Goal: Information Seeking & Learning: Learn about a topic

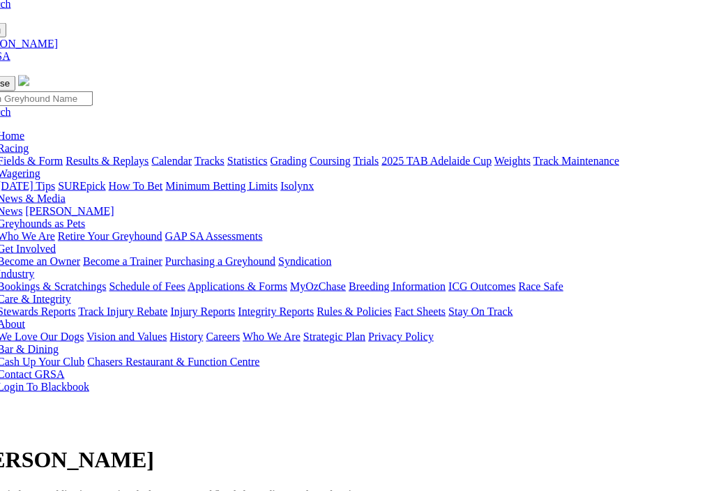
scroll to position [0, 36]
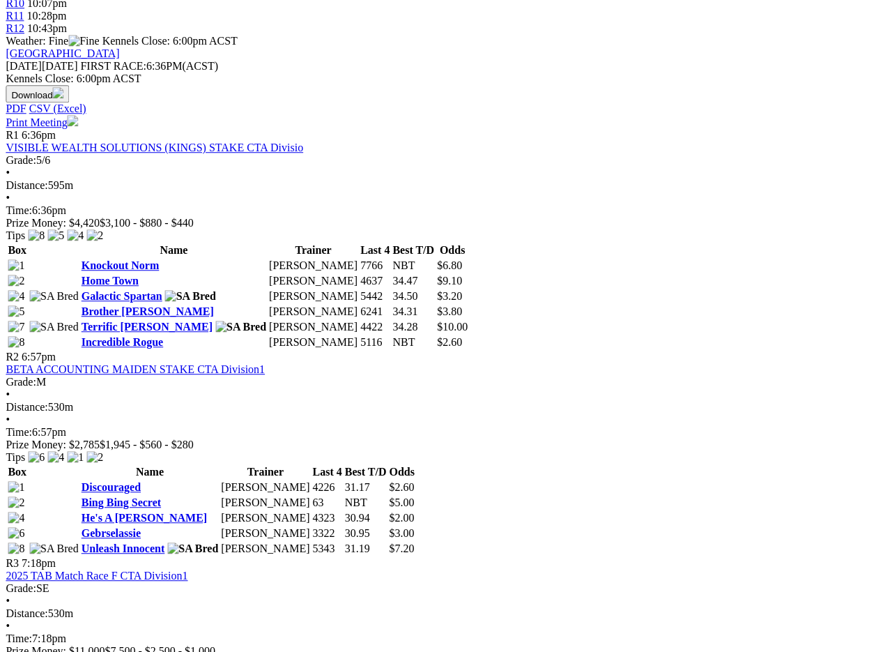
scroll to position [611, 20]
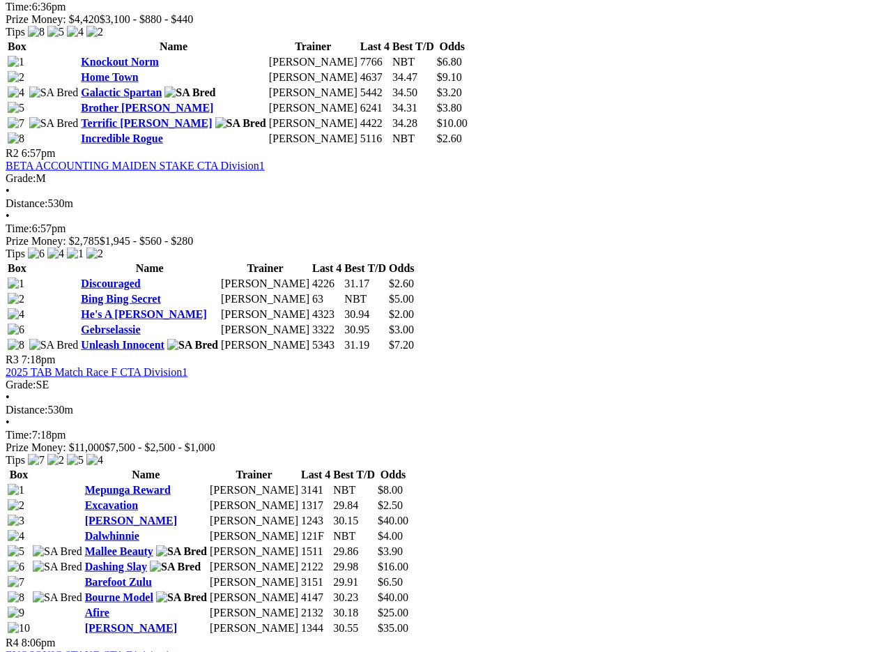
scroll to position [819, 0]
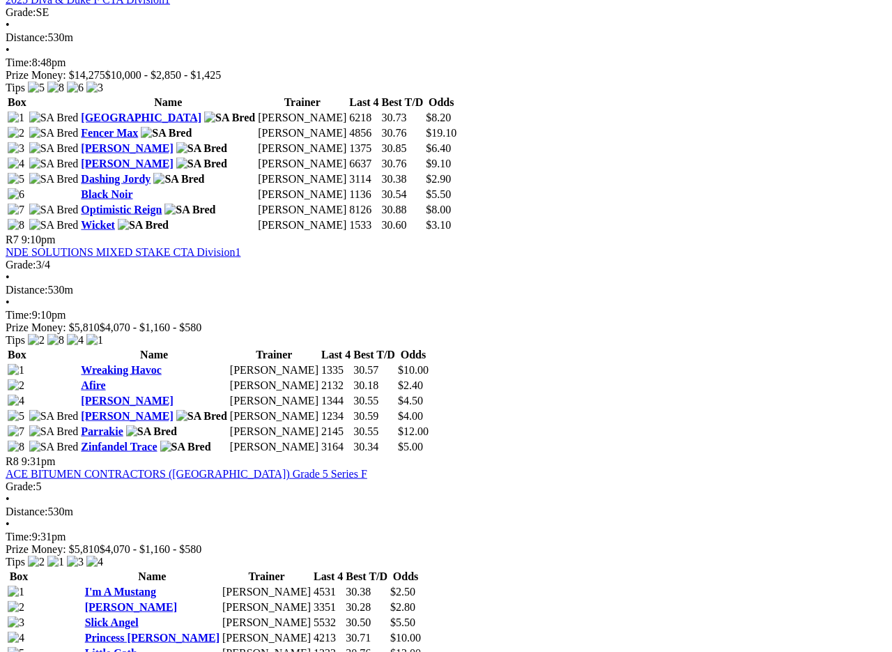
scroll to position [1963, 0]
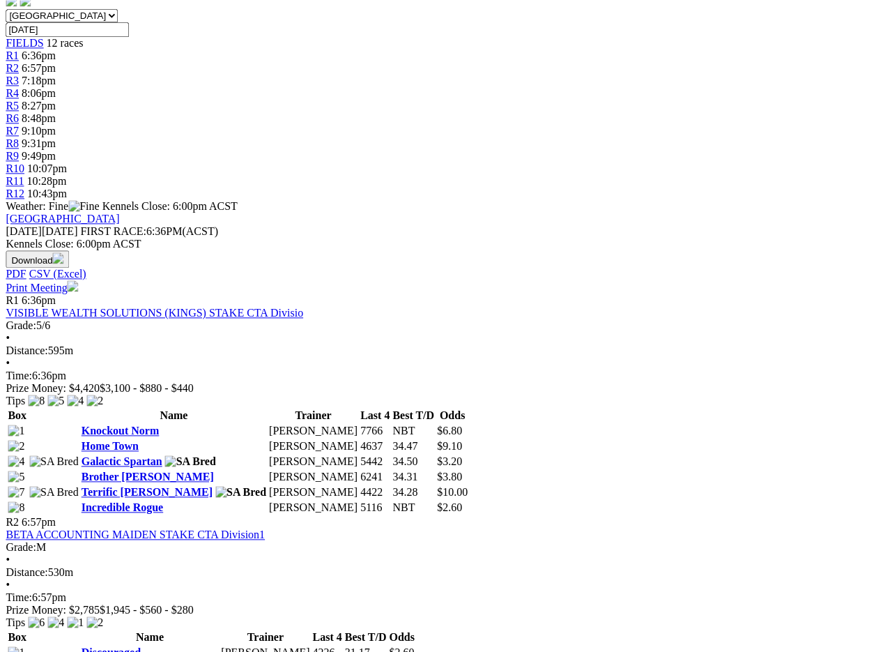
scroll to position [446, 83]
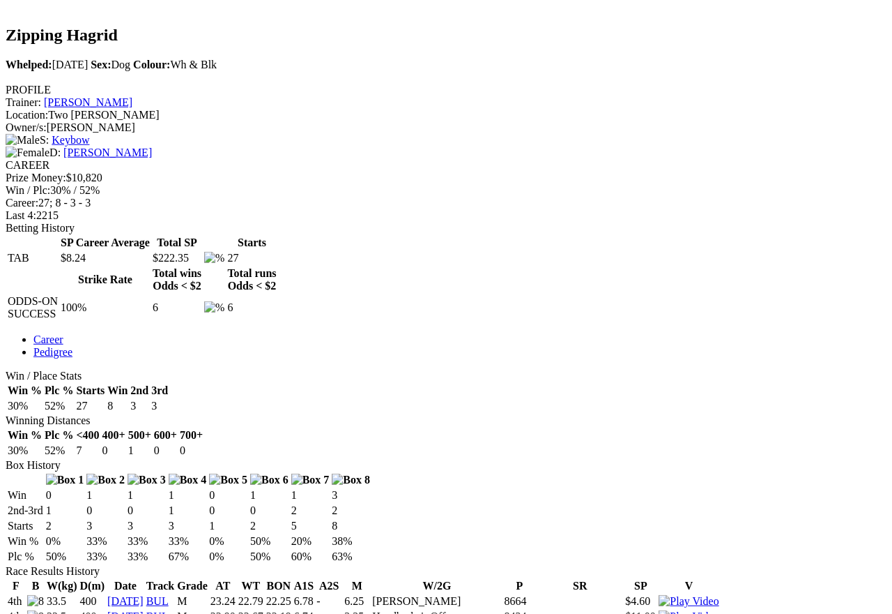
scroll to position [457, 0]
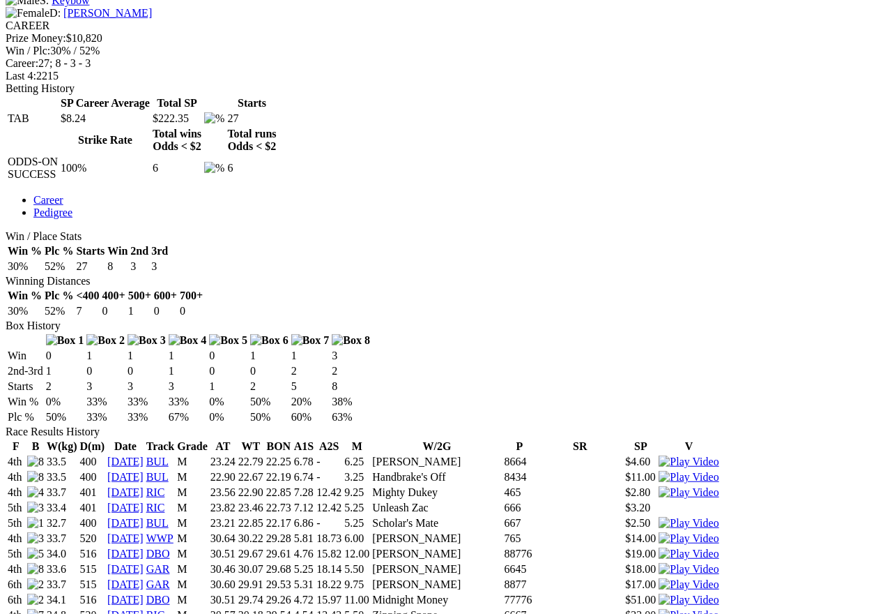
scroll to position [617, 0]
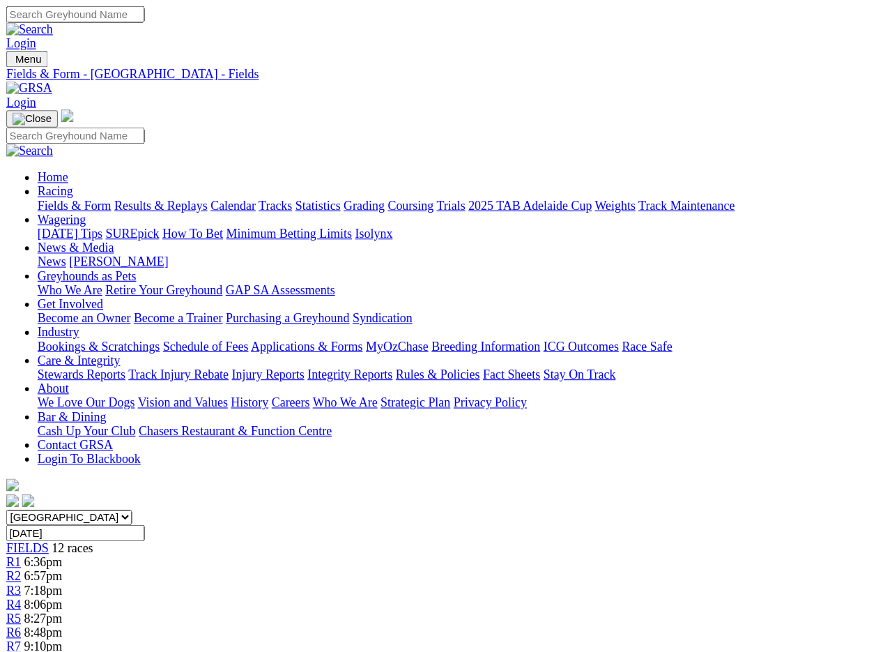
scroll to position [2, 0]
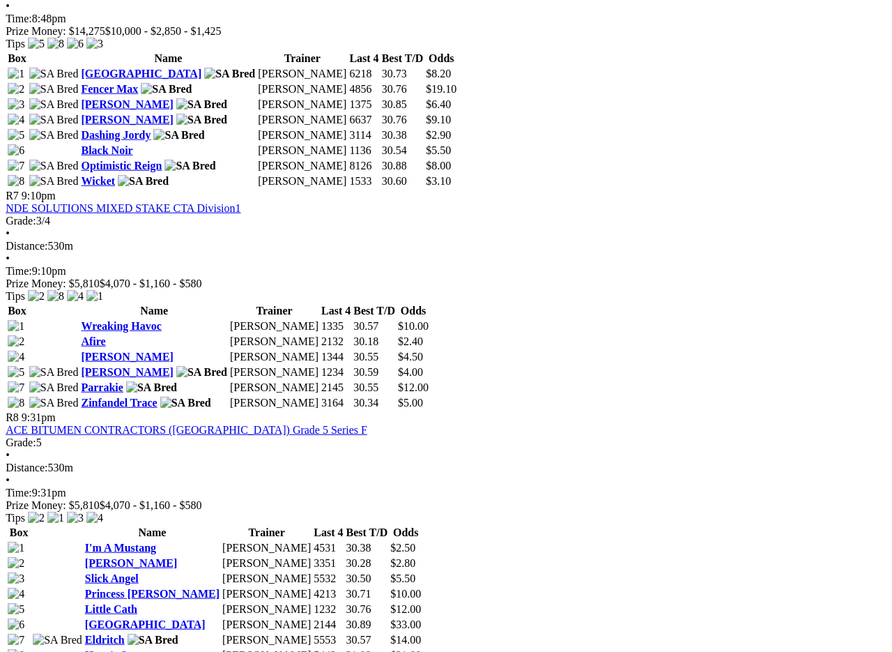
scroll to position [2004, 2]
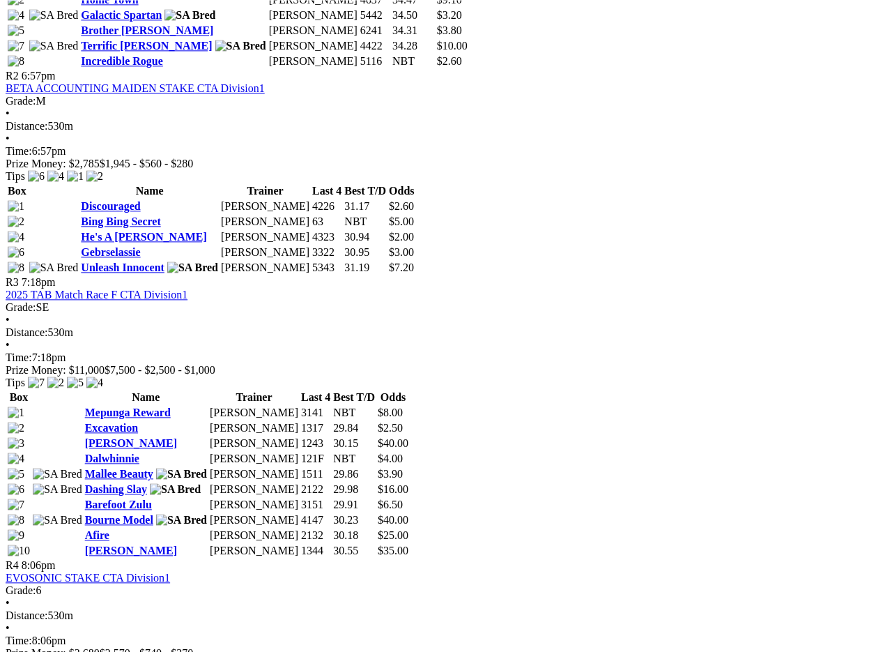
scroll to position [884, 0]
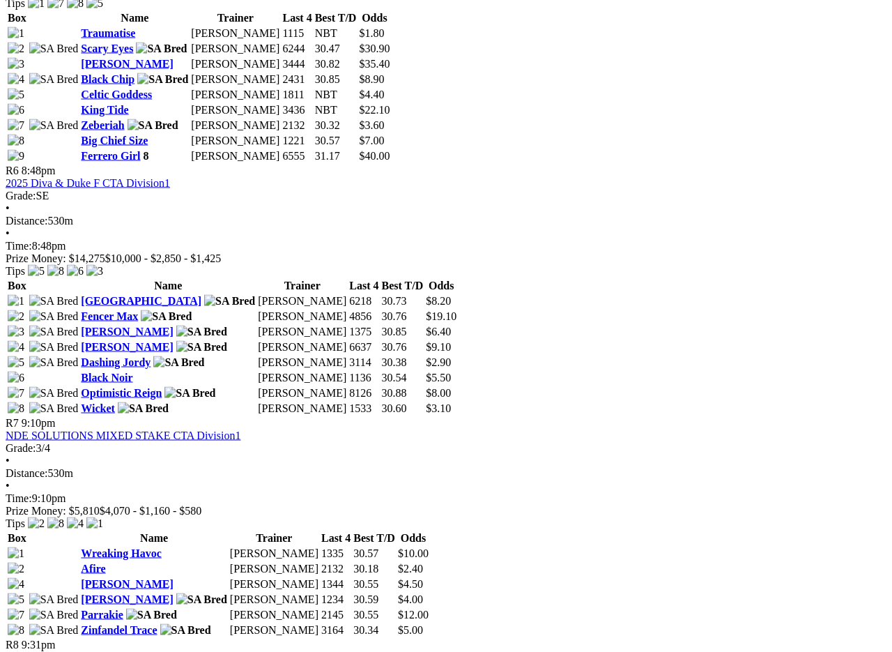
scroll to position [1760, 0]
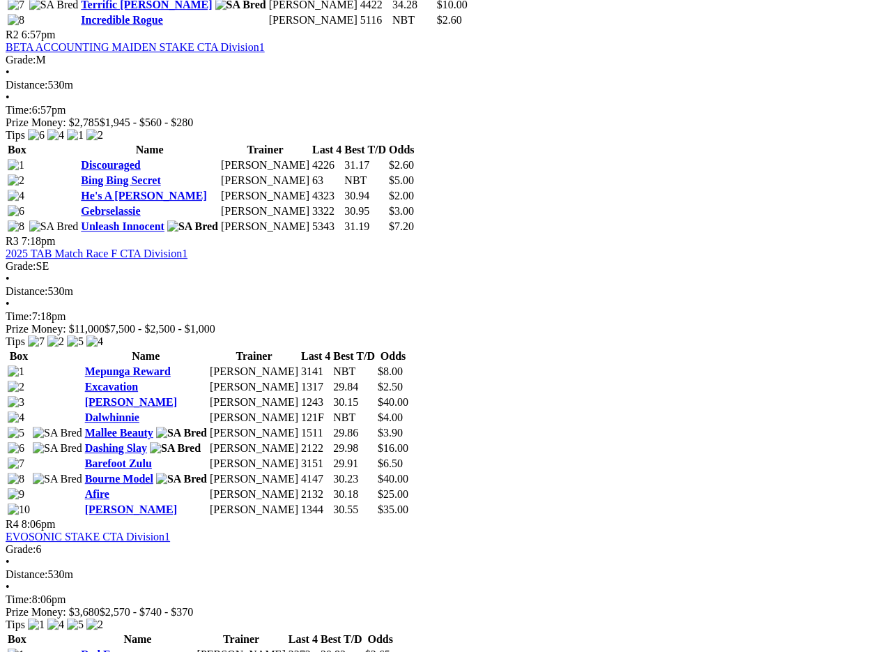
scroll to position [933, 0]
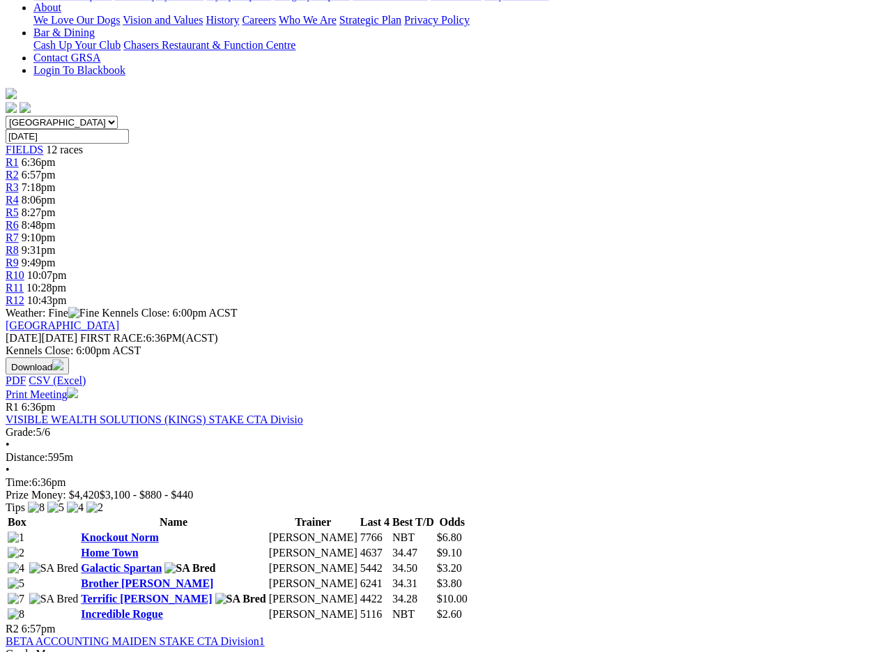
scroll to position [339, 0]
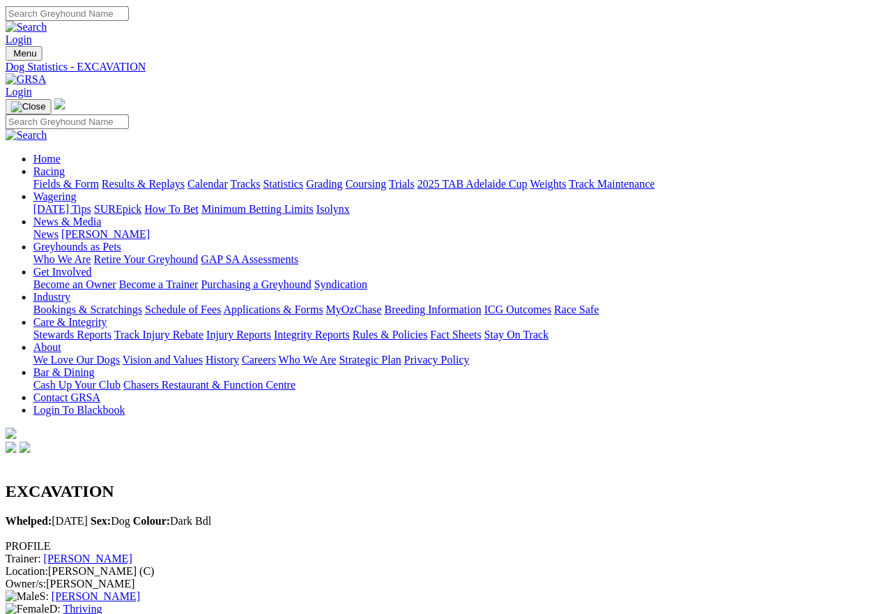
scroll to position [0, 11]
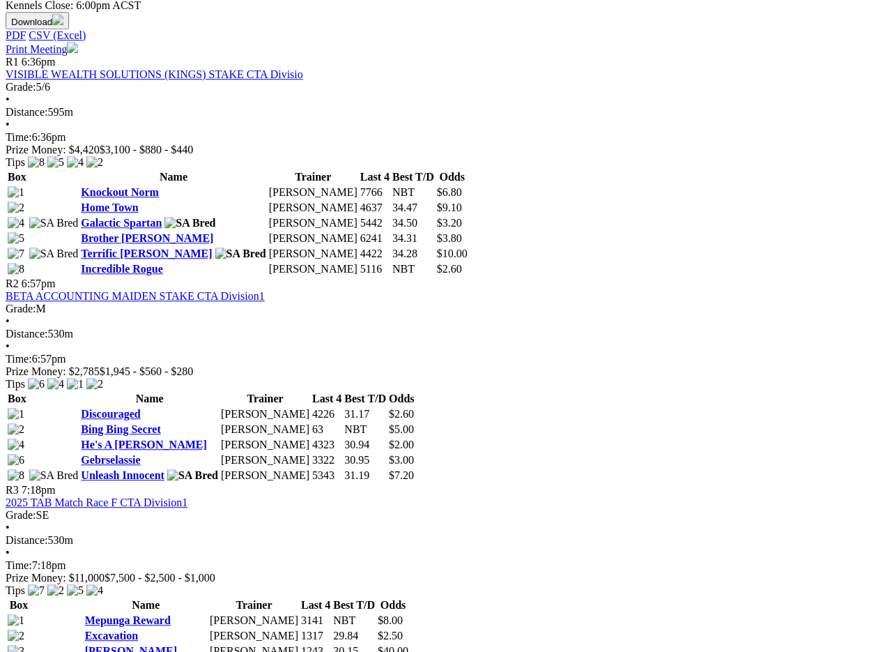
scroll to position [684, 0]
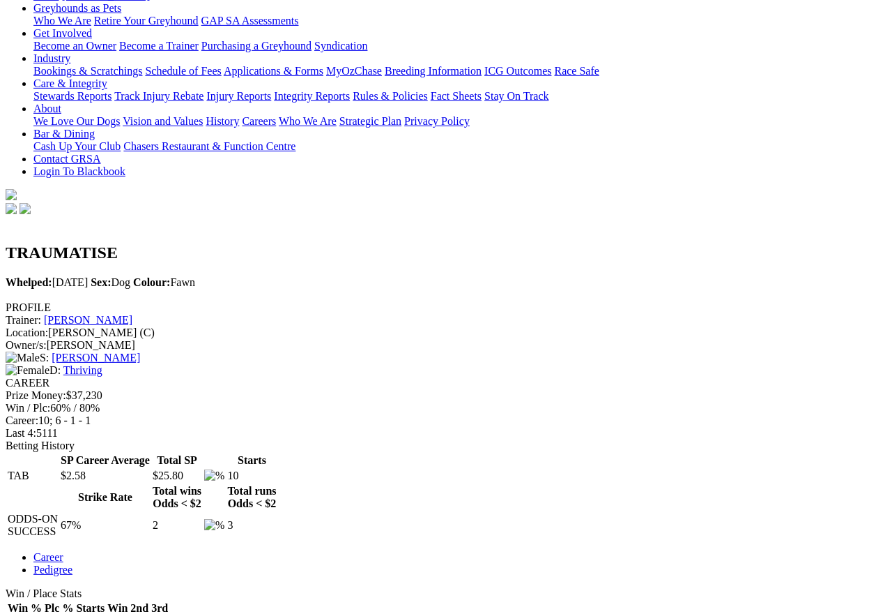
scroll to position [249, 0]
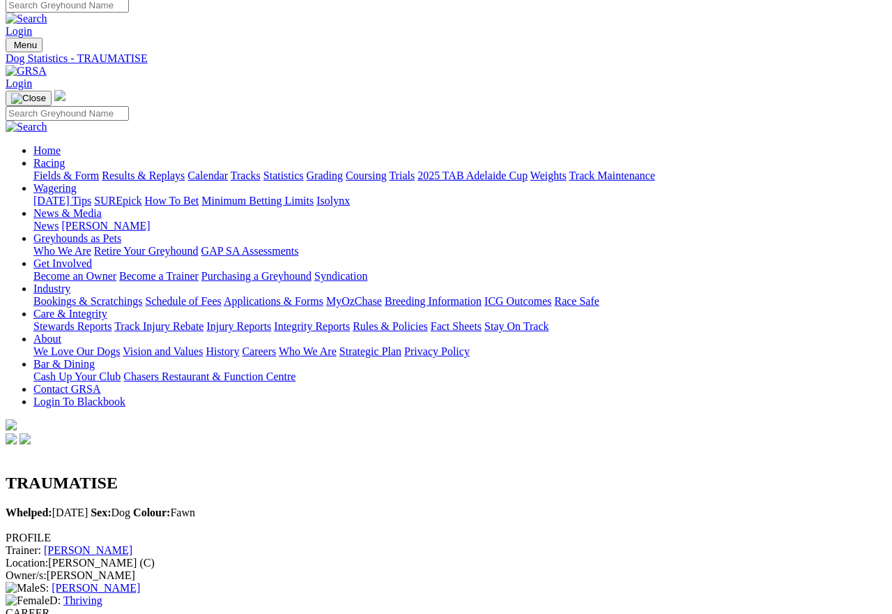
scroll to position [0, 0]
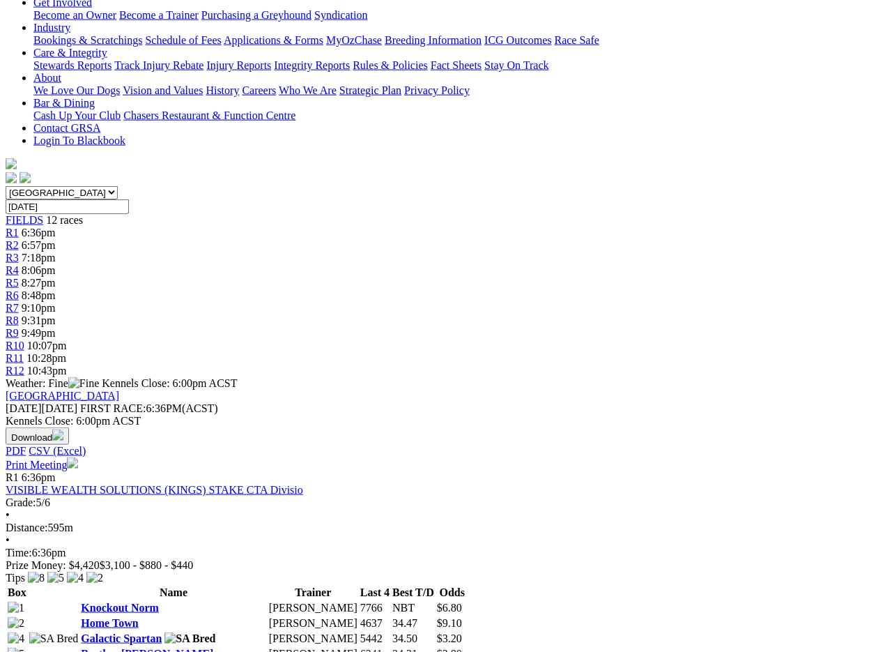
scroll to position [270, 0]
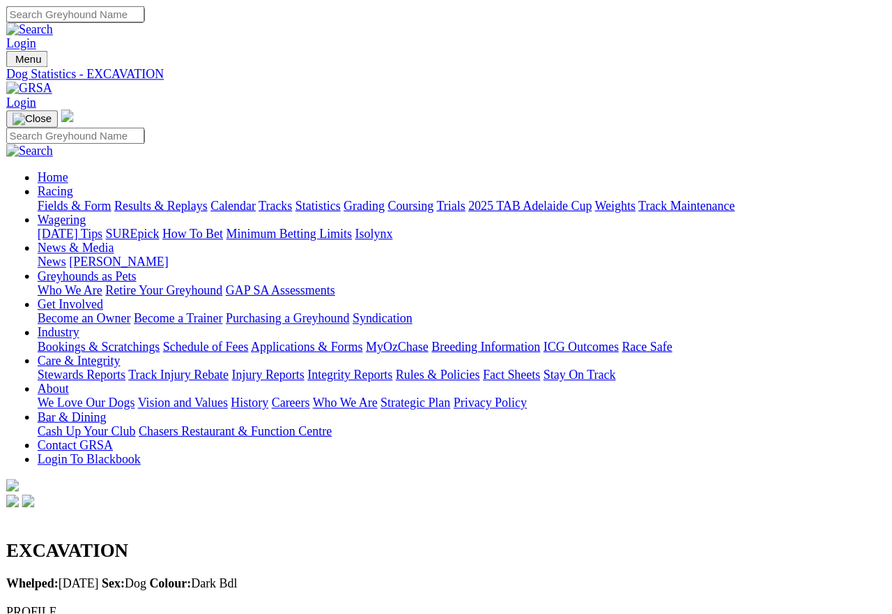
scroll to position [11, 0]
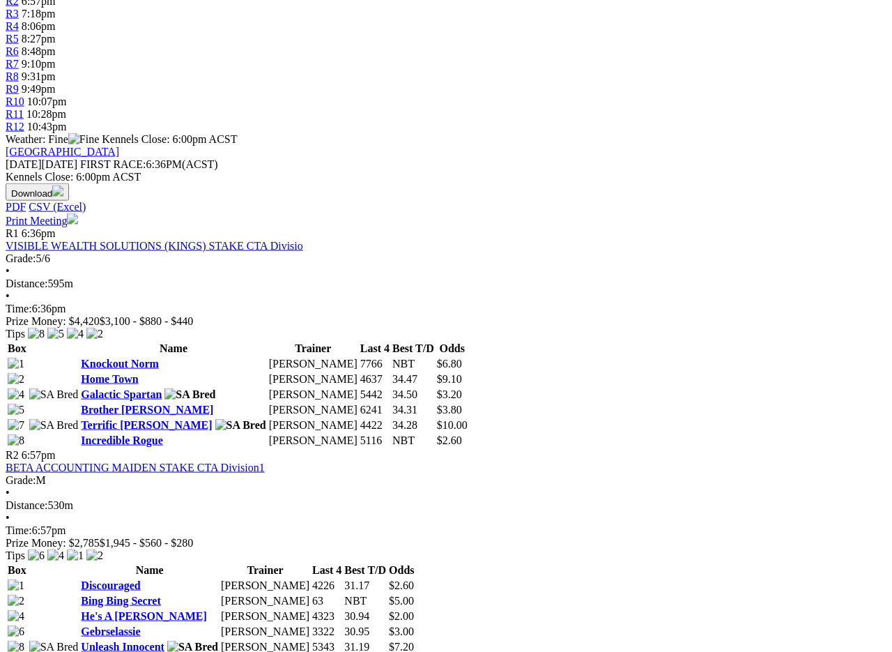
scroll to position [513, 0]
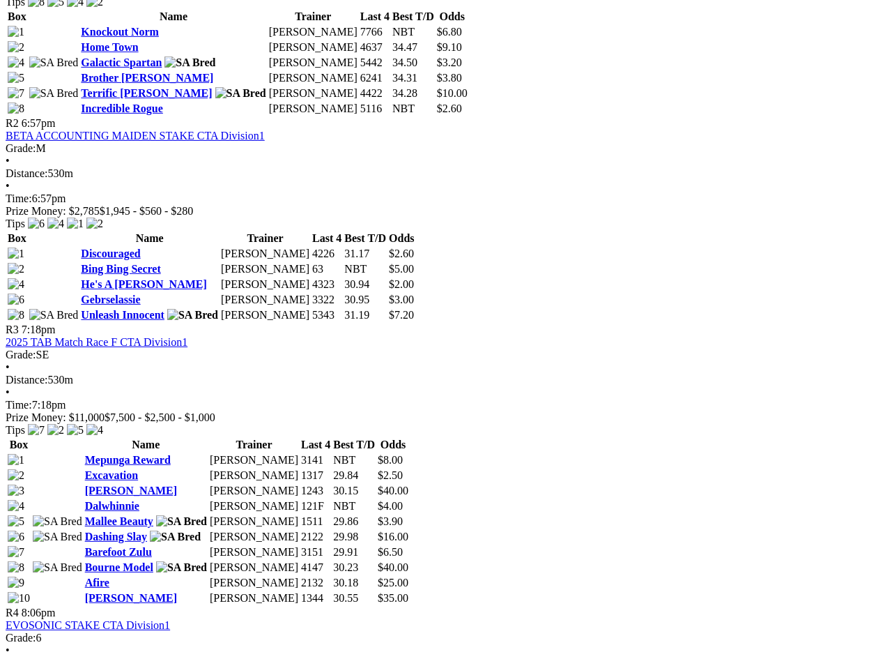
scroll to position [845, 0]
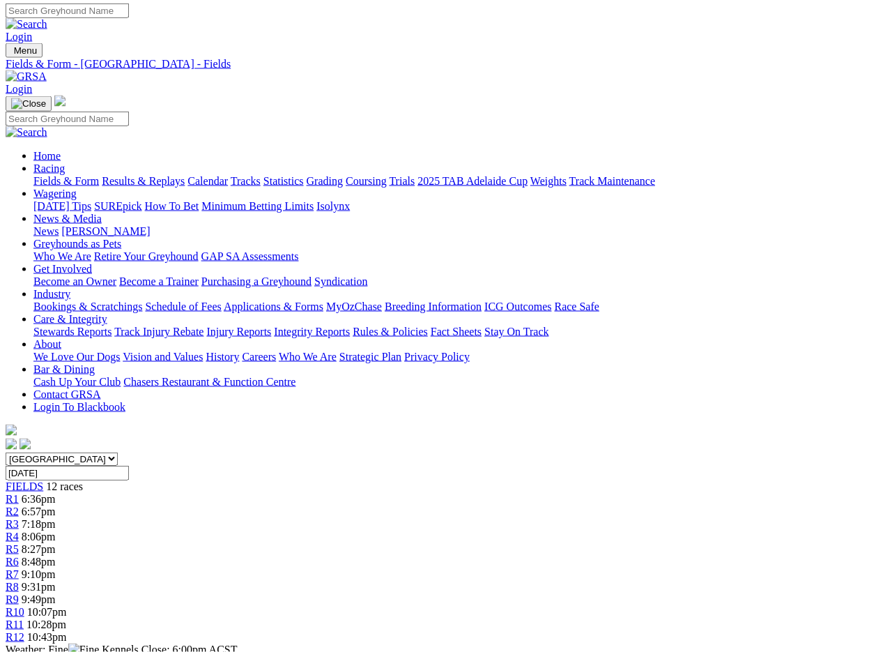
scroll to position [2, 0]
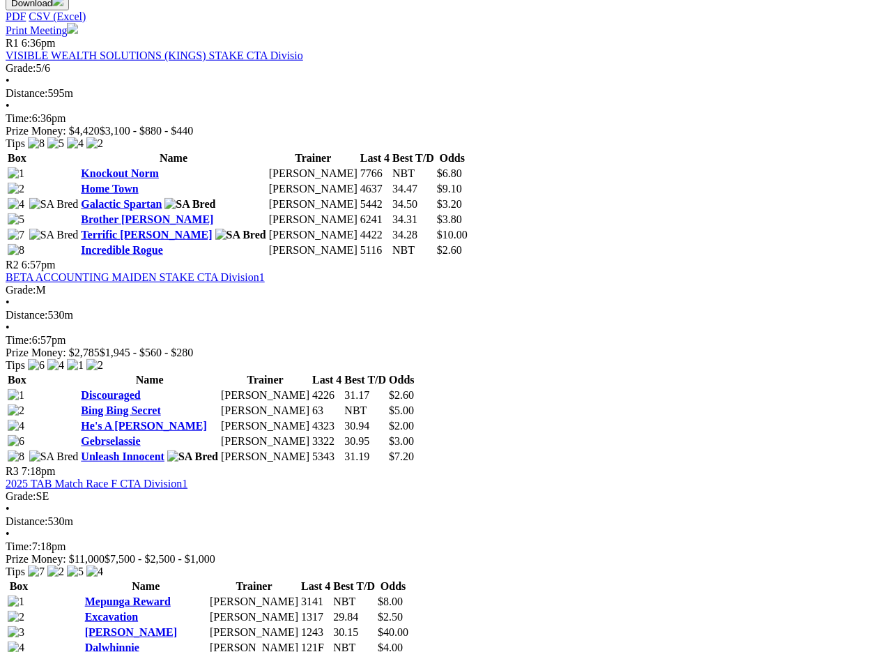
scroll to position [705, 0]
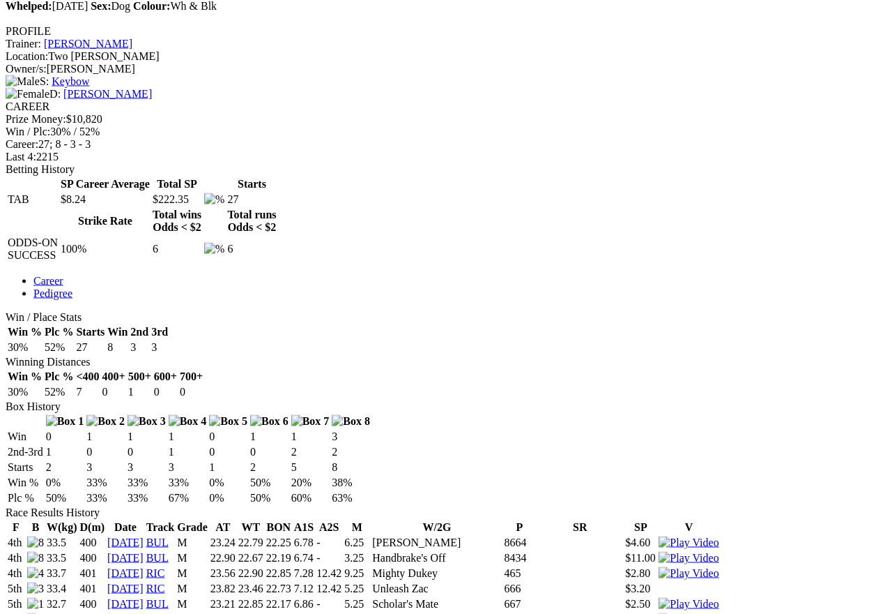
scroll to position [515, 0]
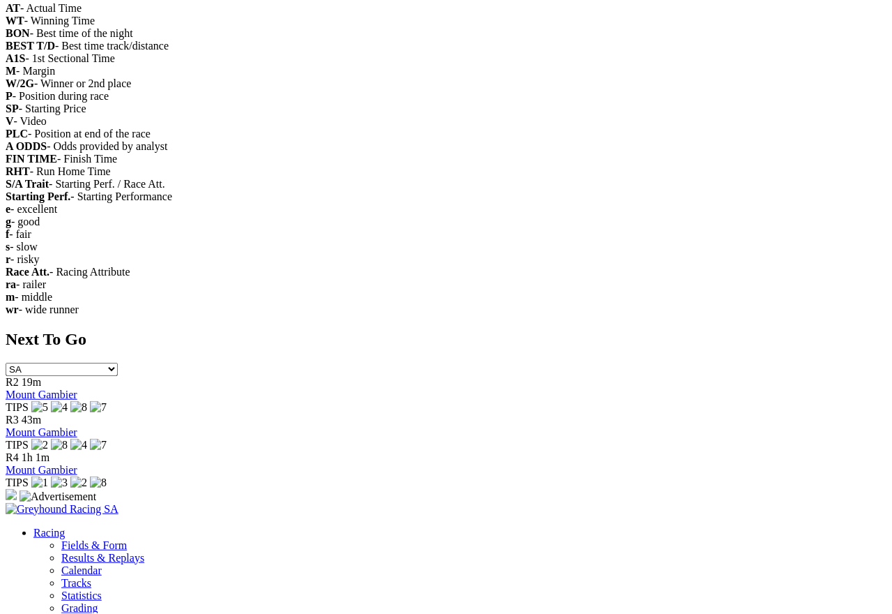
scroll to position [2207, 0]
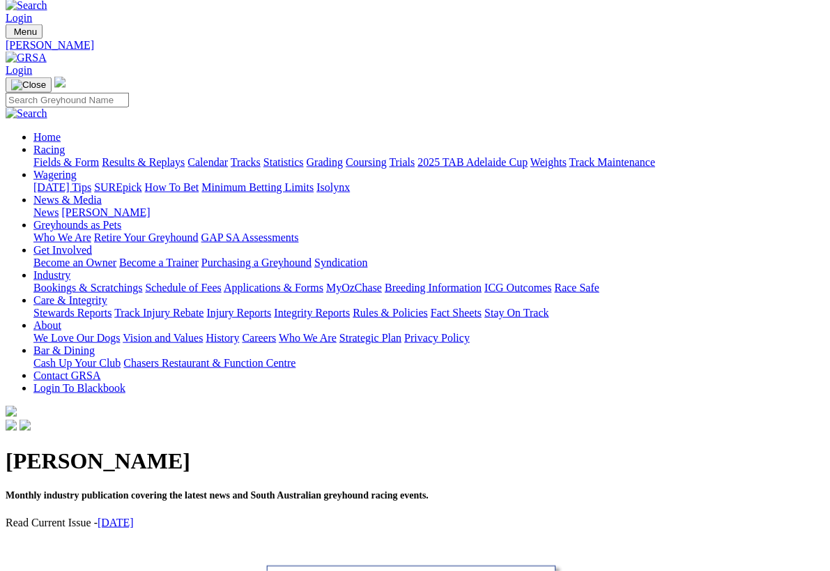
scroll to position [22, 0]
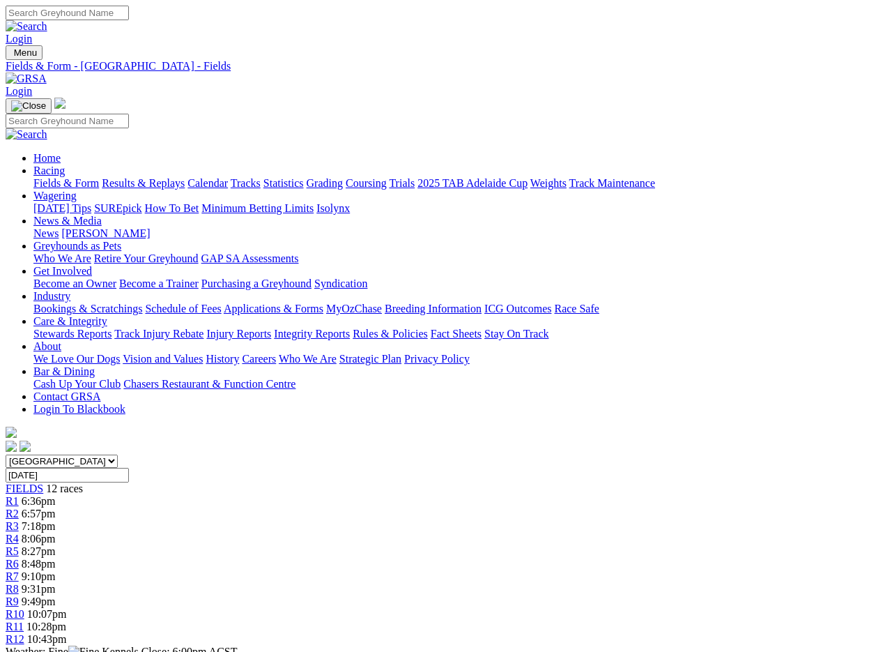
scroll to position [658, 0]
